Goal: Information Seeking & Learning: Compare options

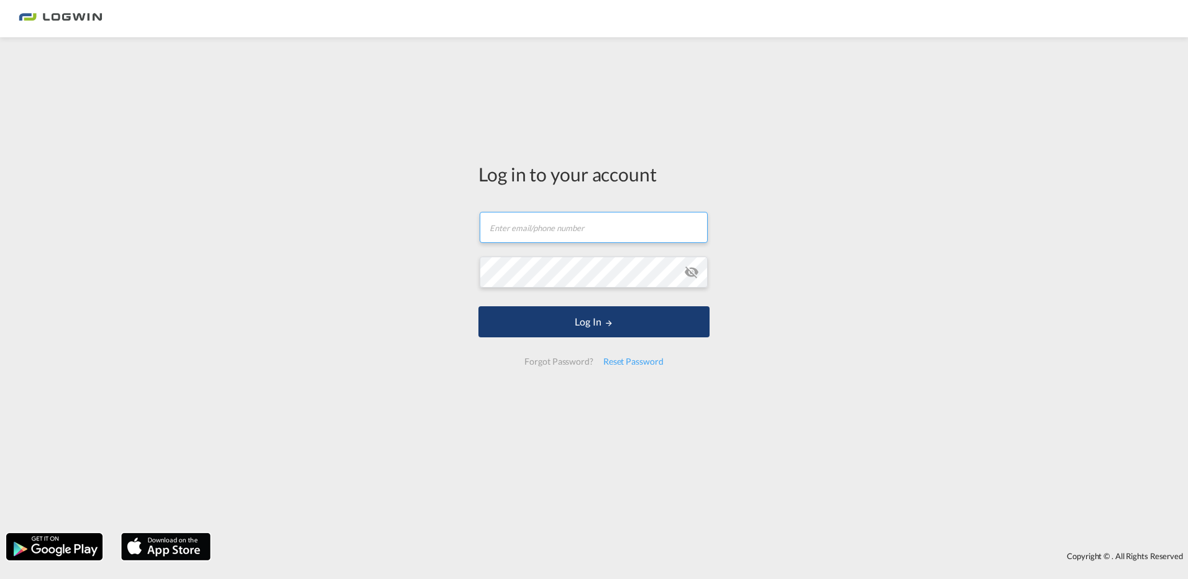
type input "[PERSON_NAME][EMAIL_ADDRESS][DOMAIN_NAME]"
click at [625, 331] on button "Log In" at bounding box center [593, 321] width 231 height 31
